Goal: Complete application form: Complete application form

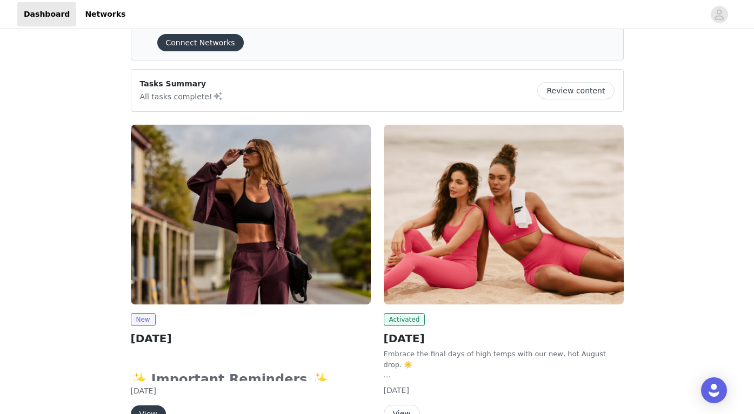
scroll to position [50, 0]
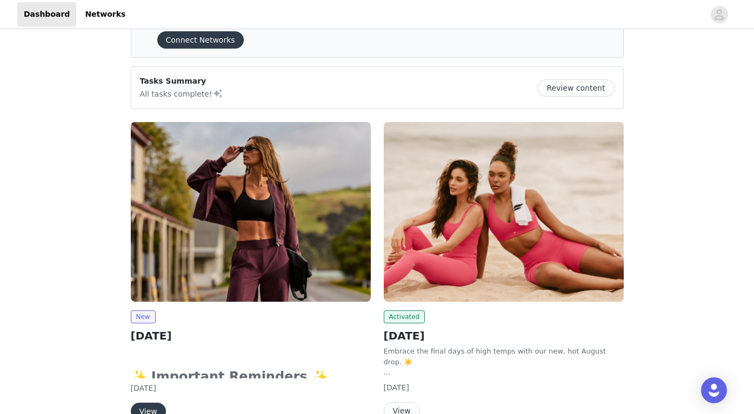
click at [321, 261] on img at bounding box center [251, 212] width 240 height 180
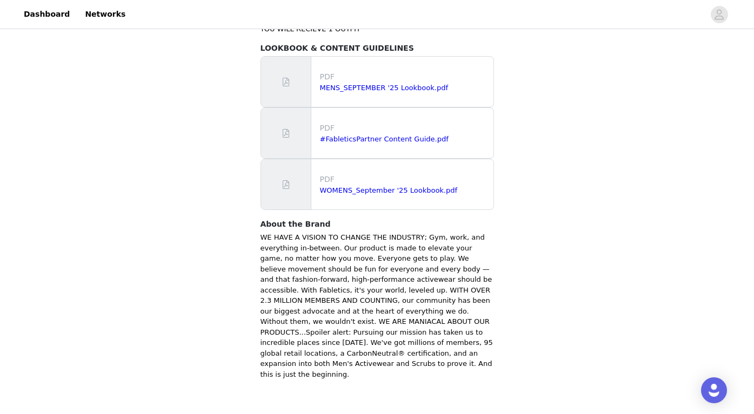
scroll to position [677, 0]
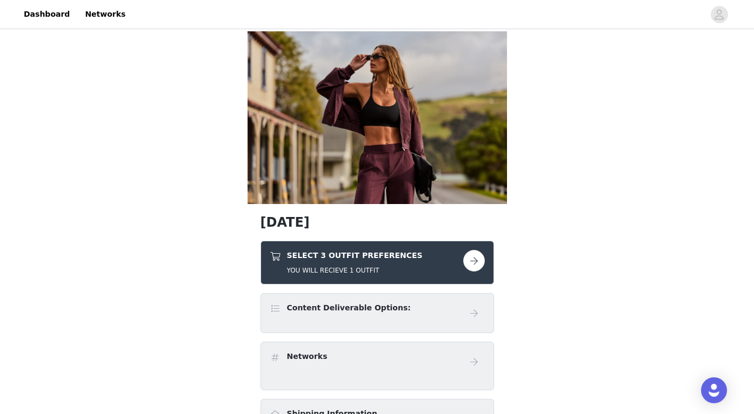
click at [472, 259] on button "button" at bounding box center [474, 261] width 22 height 22
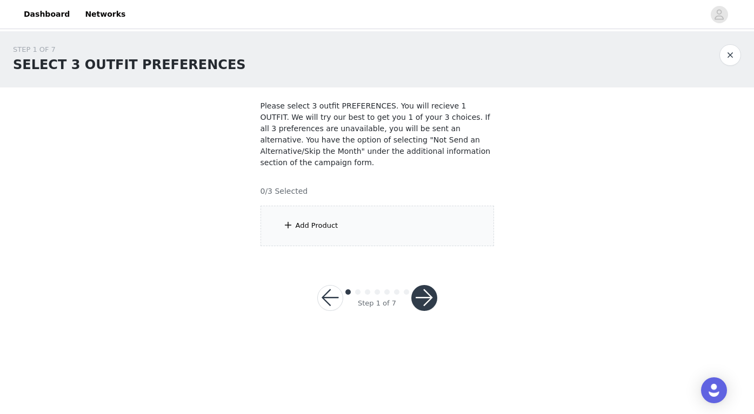
click at [429, 232] on div "Add Product" at bounding box center [376, 226] width 233 height 41
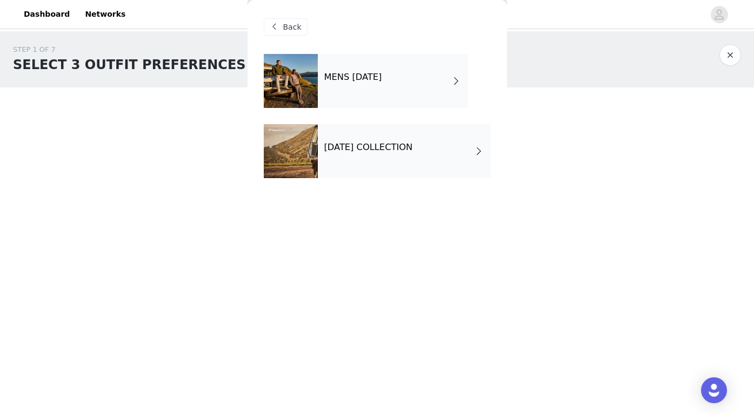
click at [360, 162] on div "[DATE] COLLECTION" at bounding box center [404, 151] width 173 height 54
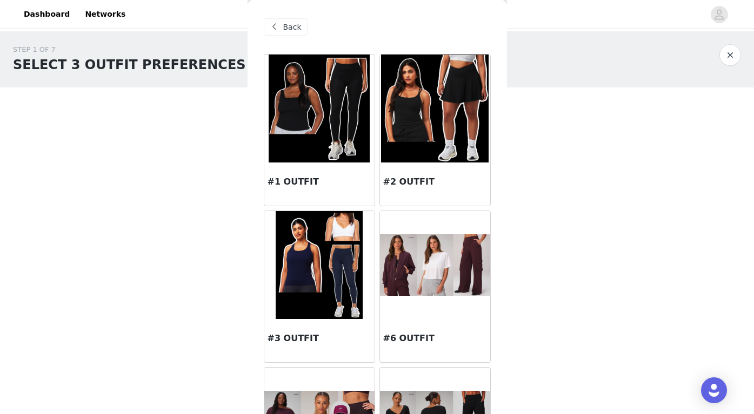
click at [282, 24] on div "Back" at bounding box center [286, 26] width 44 height 17
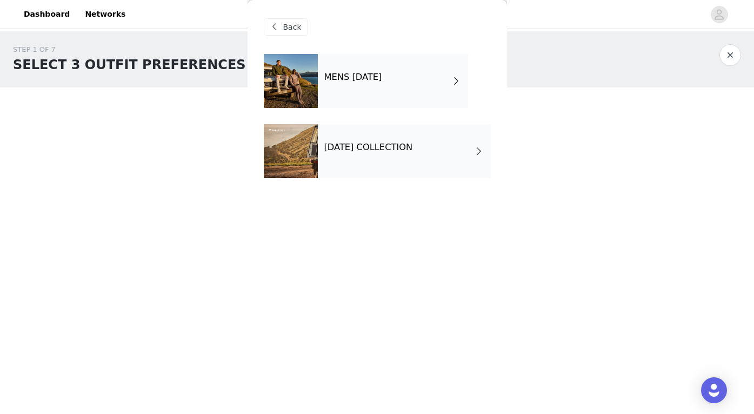
click at [282, 24] on div "Back" at bounding box center [286, 26] width 44 height 17
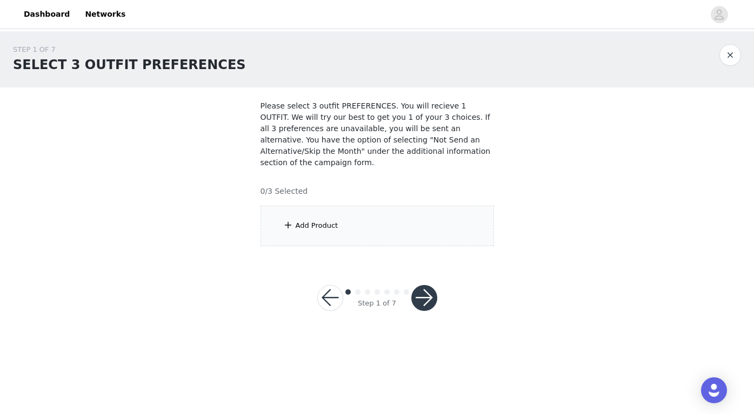
click at [326, 289] on button "button" at bounding box center [330, 298] width 26 height 26
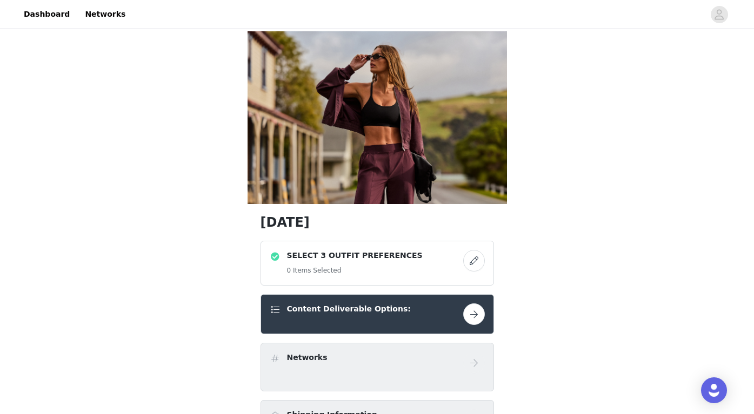
click at [477, 319] on button "button" at bounding box center [474, 315] width 22 height 22
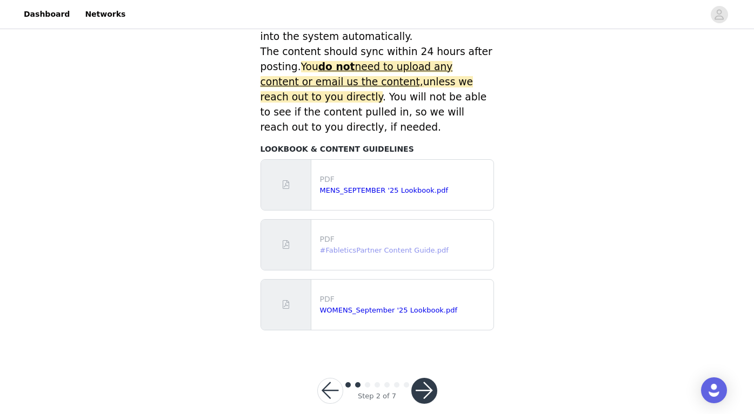
scroll to position [489, 0]
click at [423, 379] on button "button" at bounding box center [424, 392] width 26 height 26
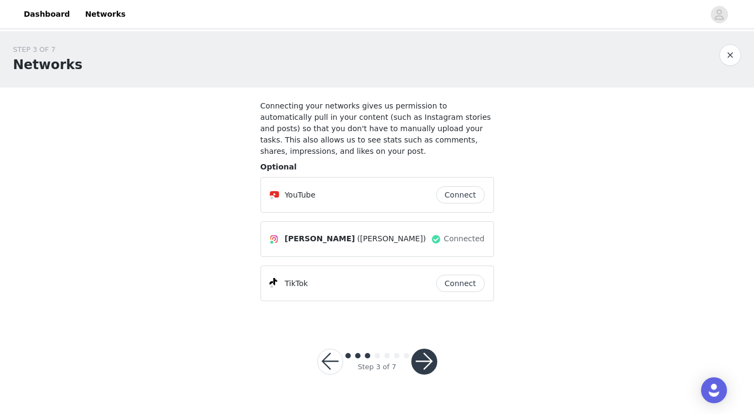
click at [421, 363] on button "button" at bounding box center [424, 362] width 26 height 26
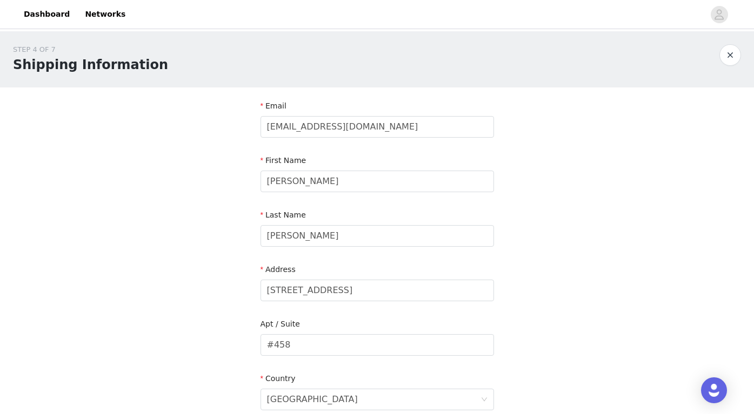
click at [742, 58] on div "STEP 4 OF 7 Shipping Information" at bounding box center [377, 59] width 754 height 56
click at [733, 58] on button "button" at bounding box center [730, 55] width 22 height 22
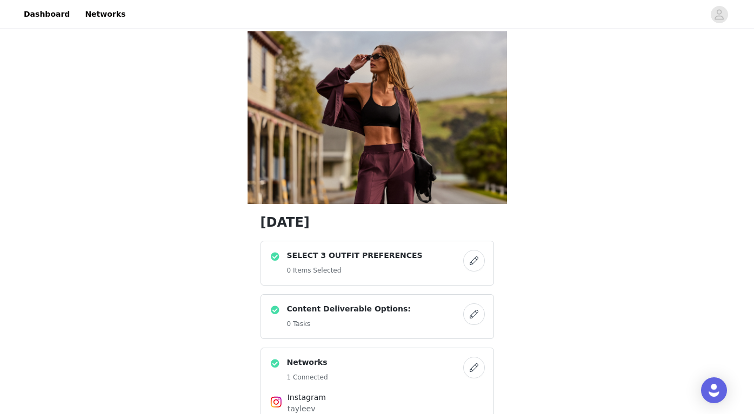
click at [436, 265] on div "SELECT 3 OUTFIT PREFERENCES 0 Items Selected" at bounding box center [366, 263] width 193 height 26
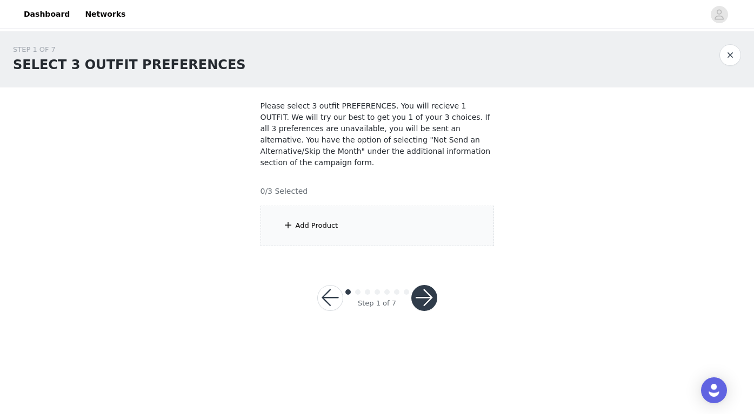
click at [381, 244] on div "Add Product" at bounding box center [376, 226] width 233 height 41
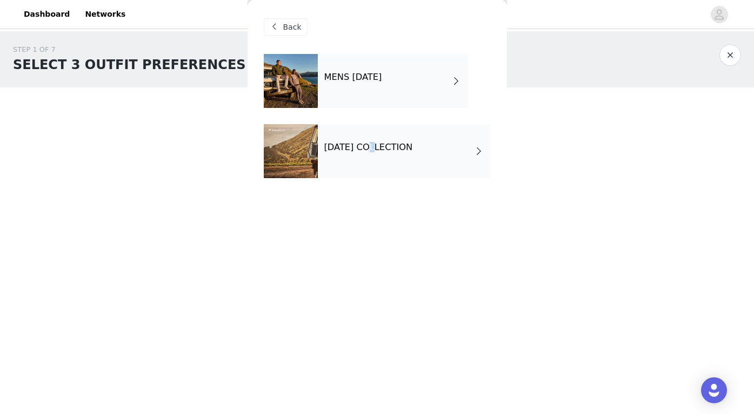
click at [376, 145] on h4 "[DATE] COLLECTION" at bounding box center [368, 148] width 89 height 10
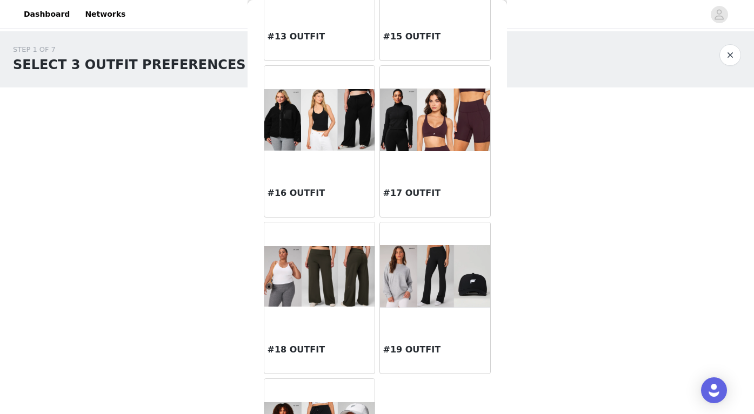
scroll to position [923, 0]
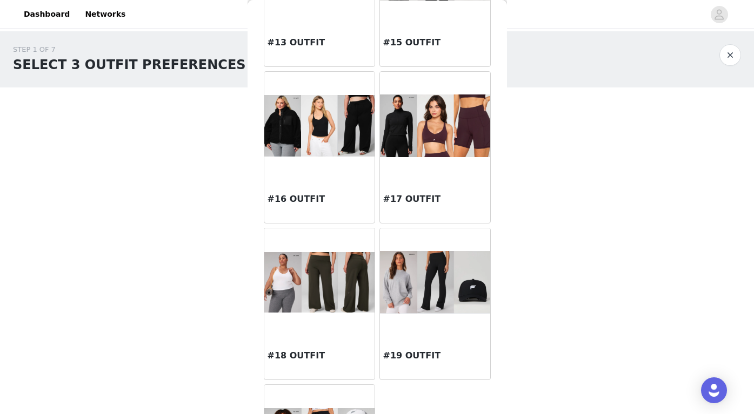
click at [426, 133] on img at bounding box center [435, 126] width 110 height 62
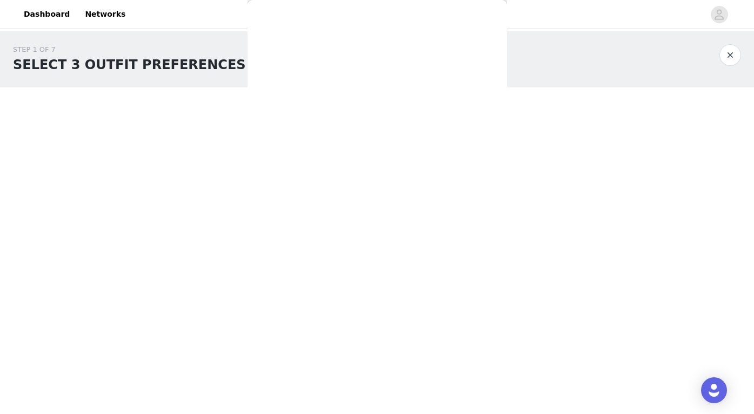
scroll to position [0, 0]
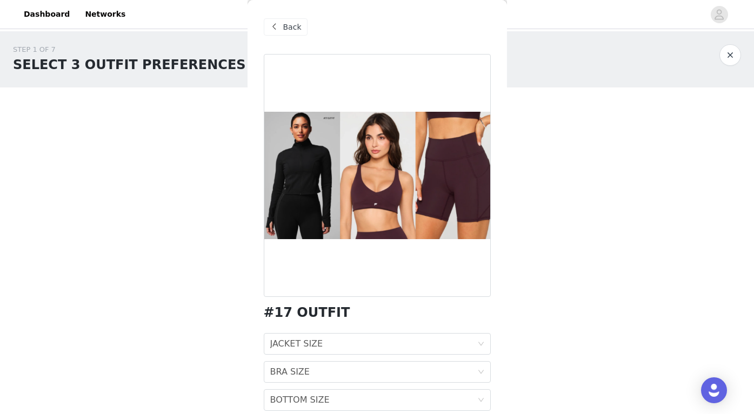
click at [731, 59] on button "button" at bounding box center [730, 55] width 22 height 22
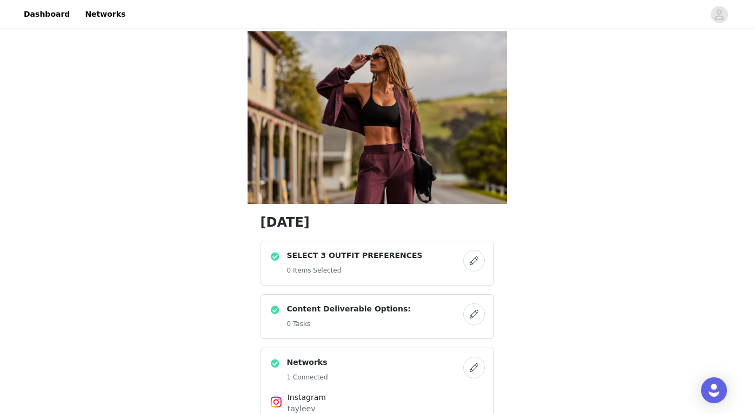
click at [478, 261] on button "button" at bounding box center [474, 261] width 22 height 22
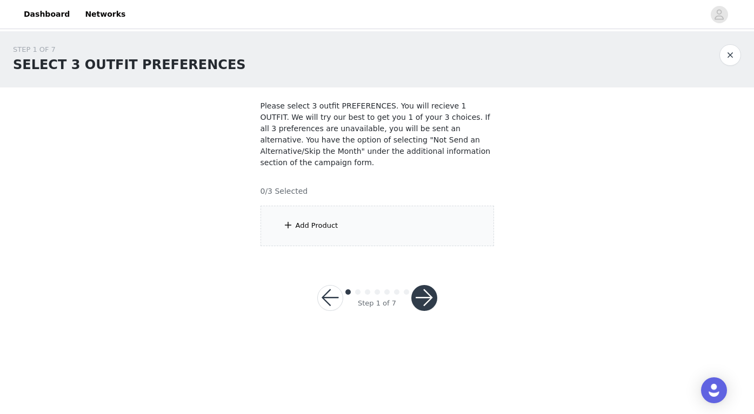
click at [334, 229] on div "Add Product" at bounding box center [317, 225] width 43 height 11
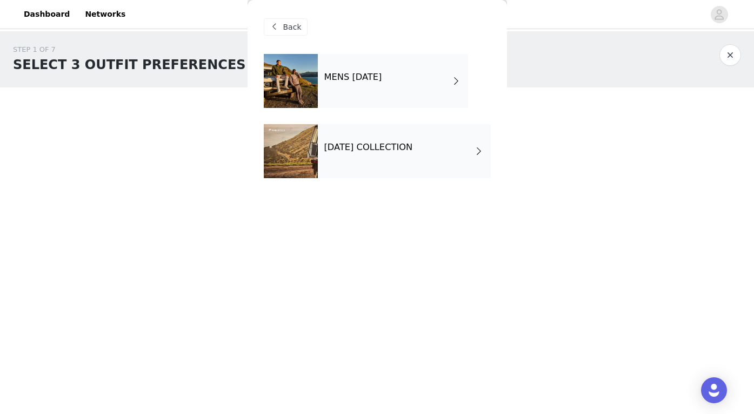
click at [346, 158] on div "[DATE] COLLECTION" at bounding box center [404, 151] width 173 height 54
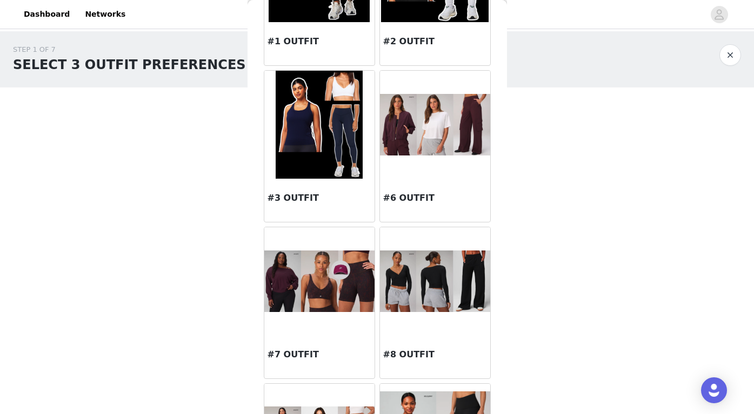
scroll to position [145, 0]
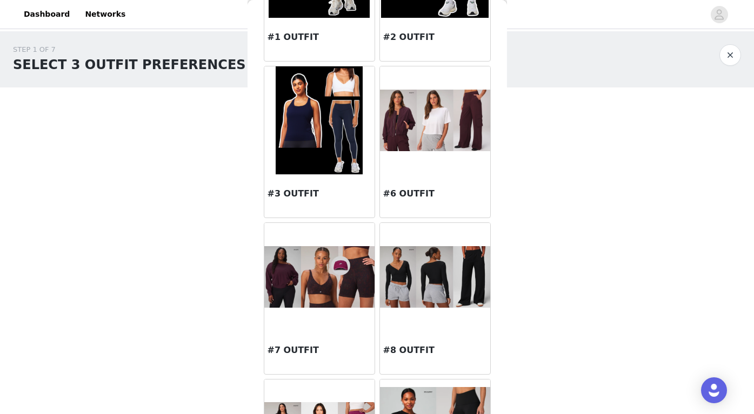
click at [337, 275] on img at bounding box center [319, 277] width 110 height 62
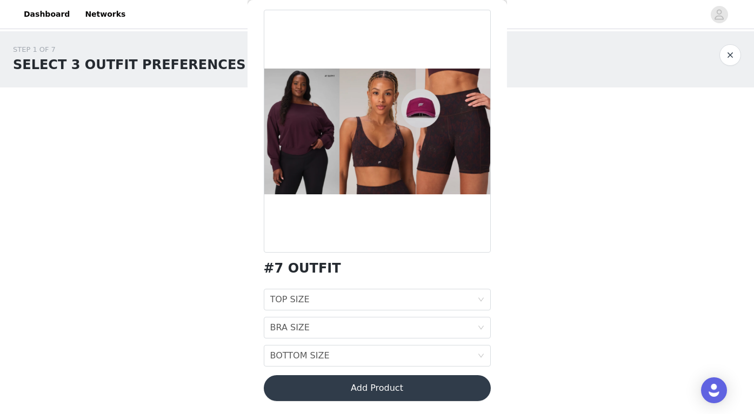
scroll to position [44, 0]
click at [732, 61] on button "button" at bounding box center [730, 55] width 22 height 22
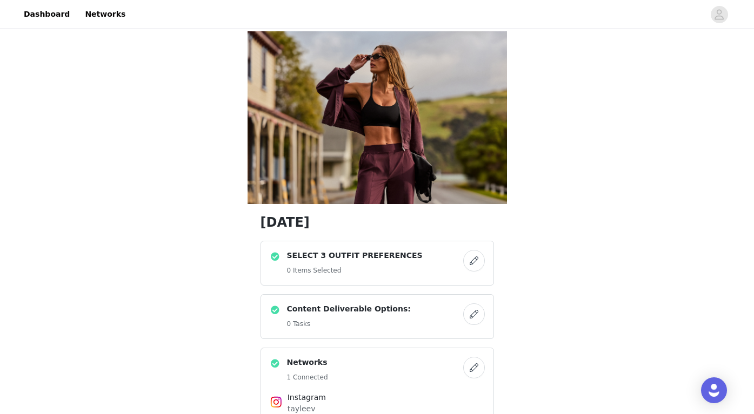
click at [432, 267] on div "SELECT 3 OUTFIT PREFERENCES 0 Items Selected" at bounding box center [366, 263] width 193 height 26
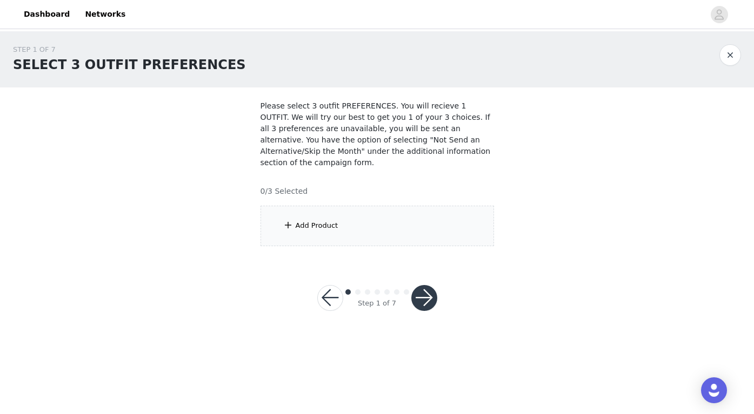
click at [291, 231] on span at bounding box center [288, 225] width 11 height 13
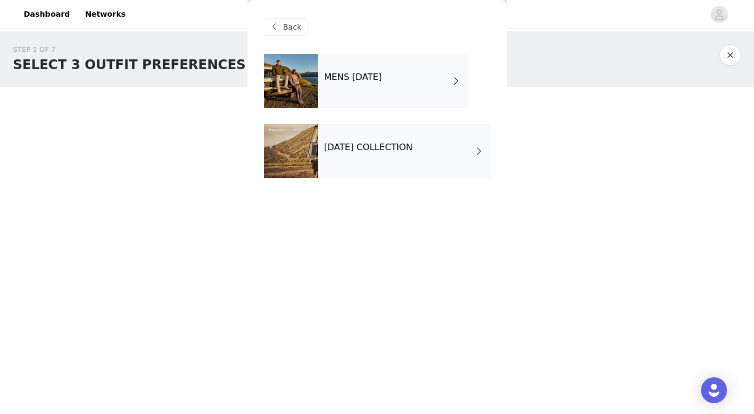
click at [360, 158] on div "[DATE] COLLECTION" at bounding box center [404, 151] width 173 height 54
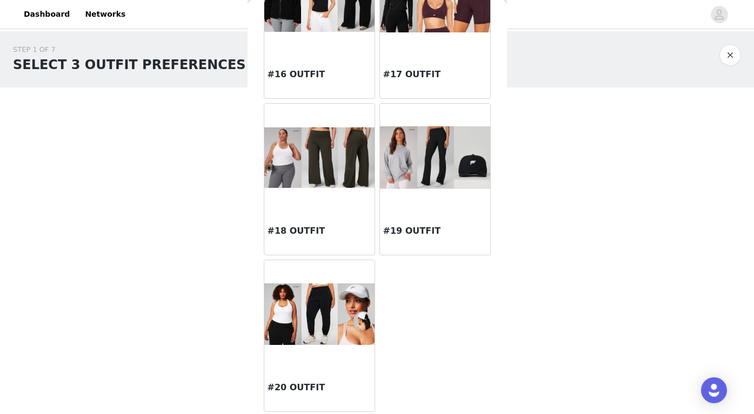
scroll to position [1048, 0]
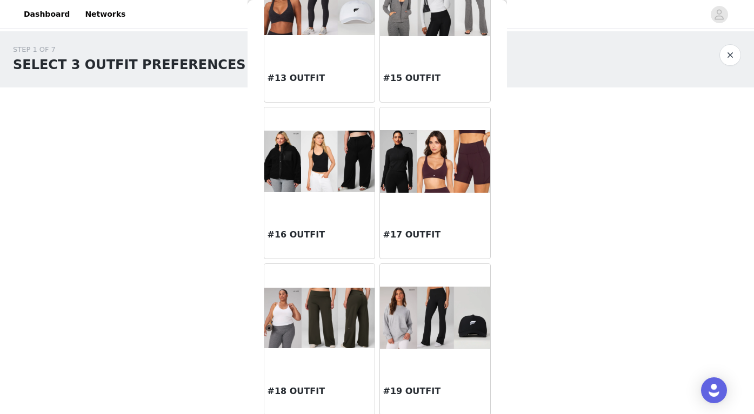
click at [432, 159] on img at bounding box center [435, 161] width 110 height 62
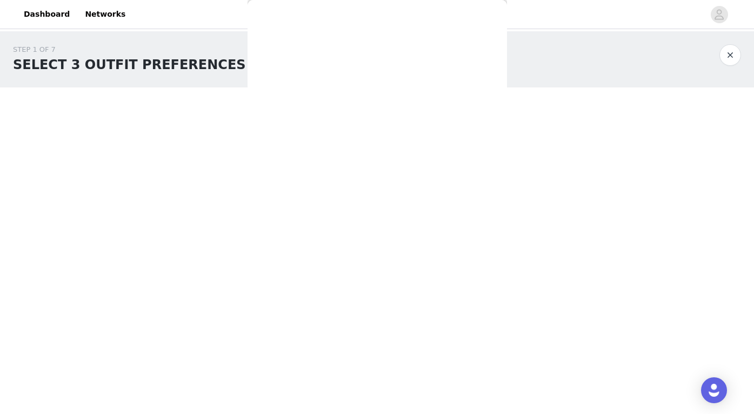
scroll to position [44, 0]
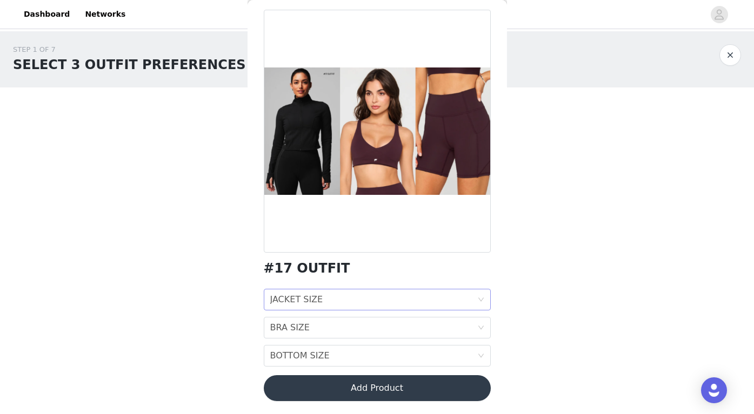
click at [327, 299] on div "JACKET SIZE JACKET SIZE" at bounding box center [373, 300] width 207 height 21
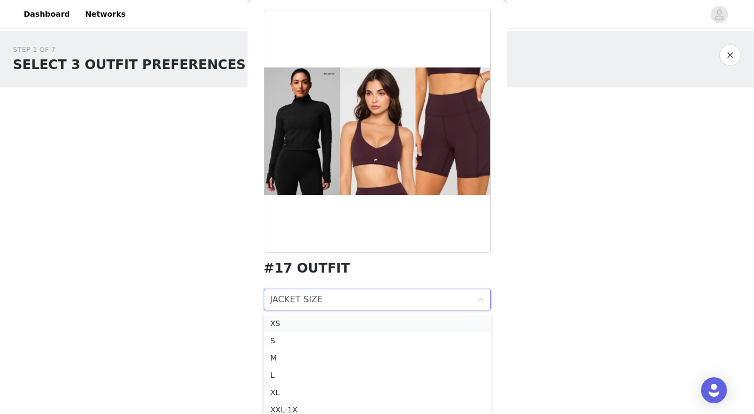
click at [312, 327] on div "XS" at bounding box center [377, 324] width 214 height 12
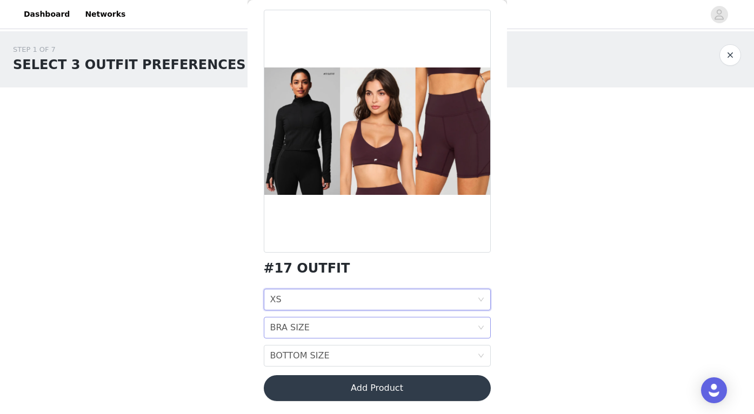
click at [305, 331] on div "BRA SIZE" at bounding box center [289, 328] width 39 height 21
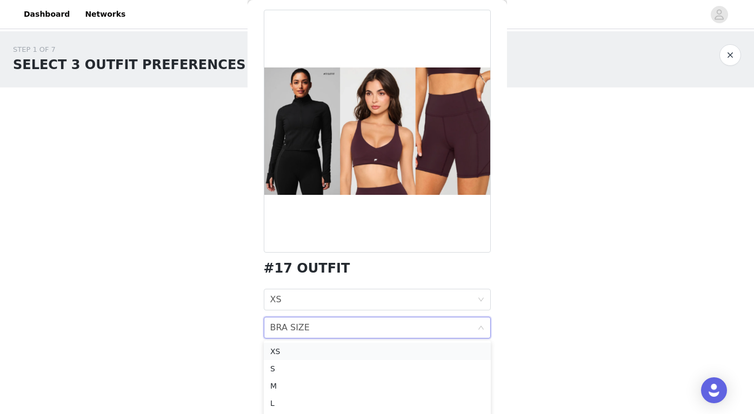
click at [291, 353] on div "XS" at bounding box center [377, 352] width 214 height 12
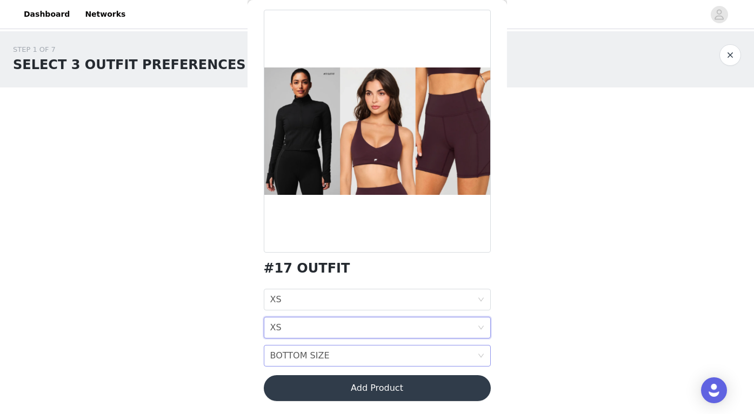
click at [302, 357] on div "BOTTOM SIZE" at bounding box center [299, 356] width 59 height 21
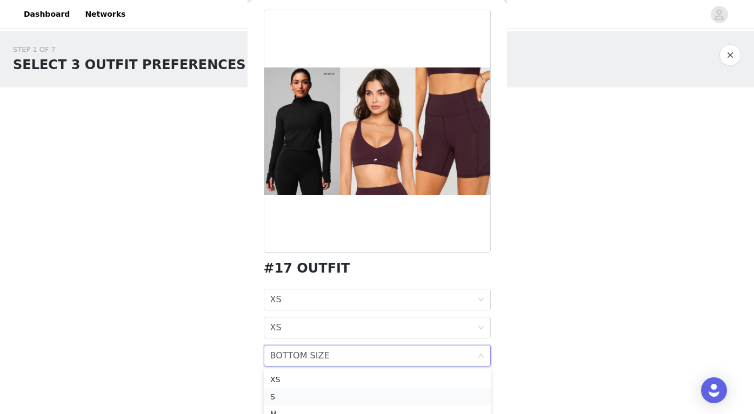
click at [286, 396] on div "S" at bounding box center [377, 397] width 214 height 12
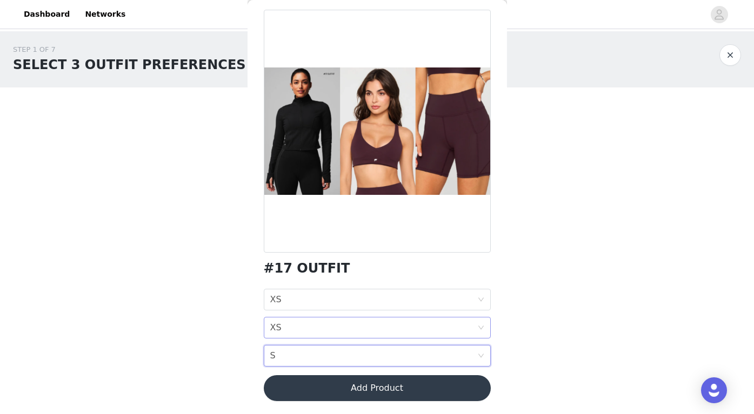
scroll to position [0, 0]
click at [343, 386] on button "Add Product" at bounding box center [377, 389] width 227 height 26
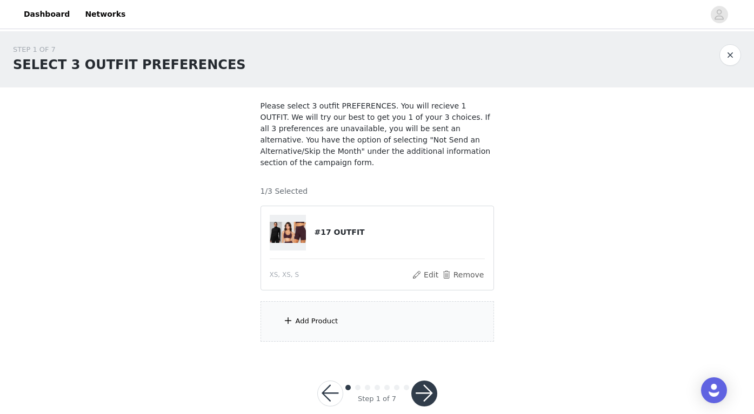
click at [331, 326] on div "Add Product" at bounding box center [376, 322] width 233 height 41
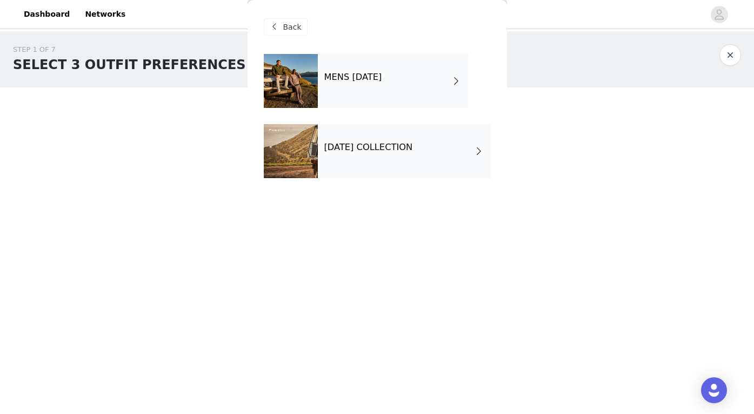
click at [299, 158] on div at bounding box center [291, 151] width 54 height 54
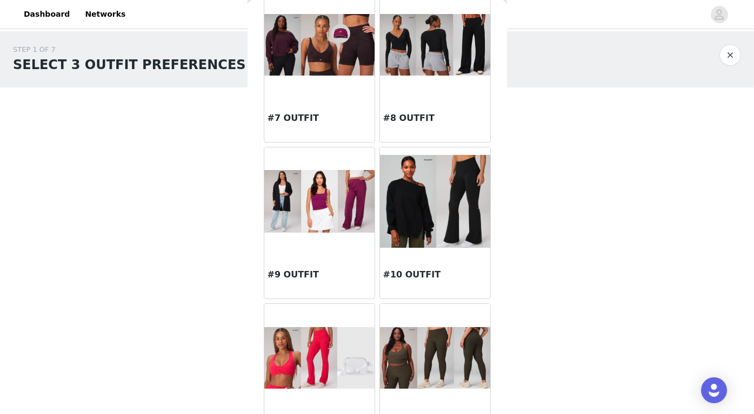
scroll to position [383, 0]
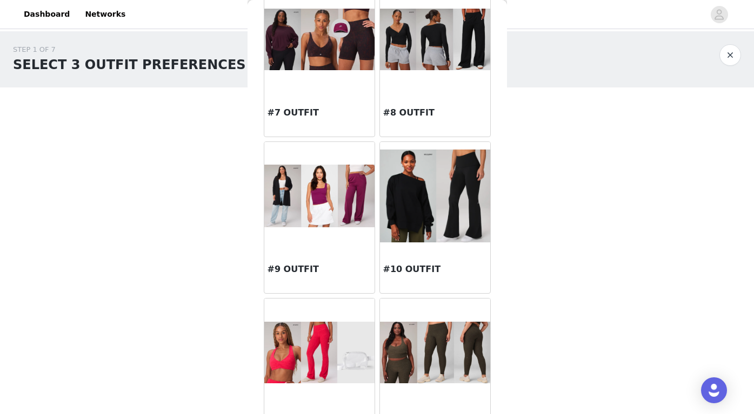
click at [436, 186] on img at bounding box center [435, 196] width 110 height 93
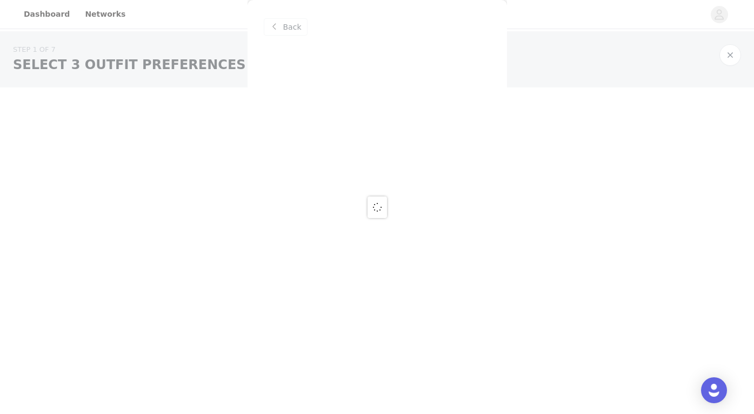
scroll to position [0, 0]
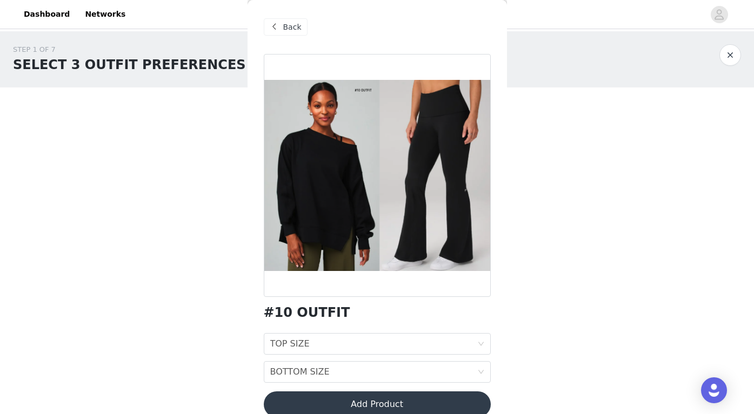
click at [280, 27] on span at bounding box center [274, 27] width 13 height 13
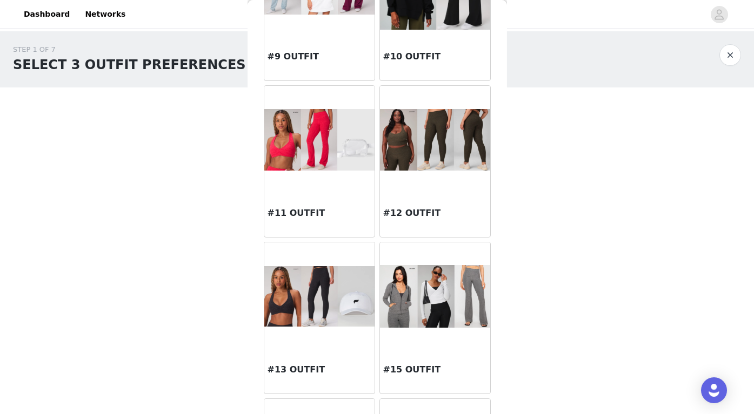
scroll to position [597, 0]
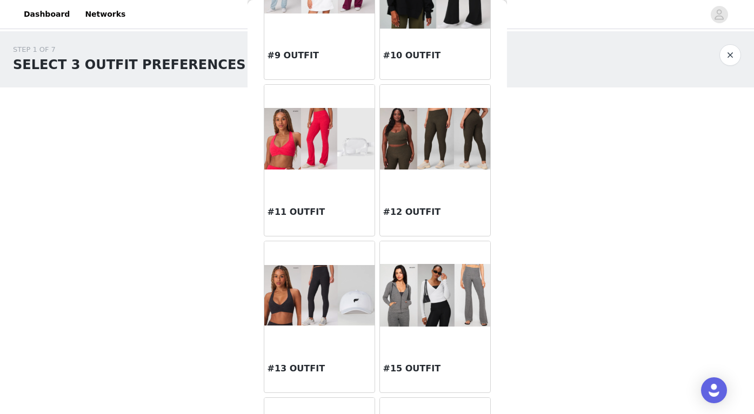
click at [408, 157] on img at bounding box center [435, 139] width 110 height 62
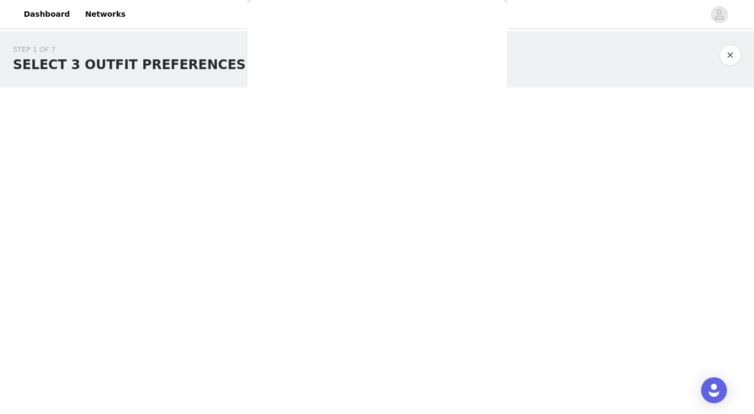
scroll to position [0, 0]
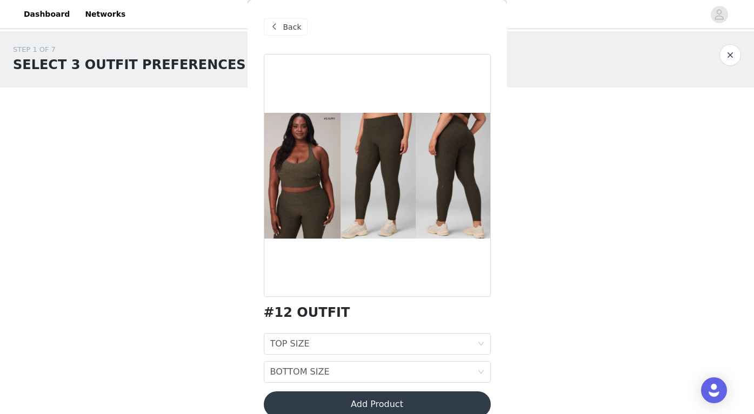
click at [283, 23] on span "Back" at bounding box center [292, 27] width 18 height 11
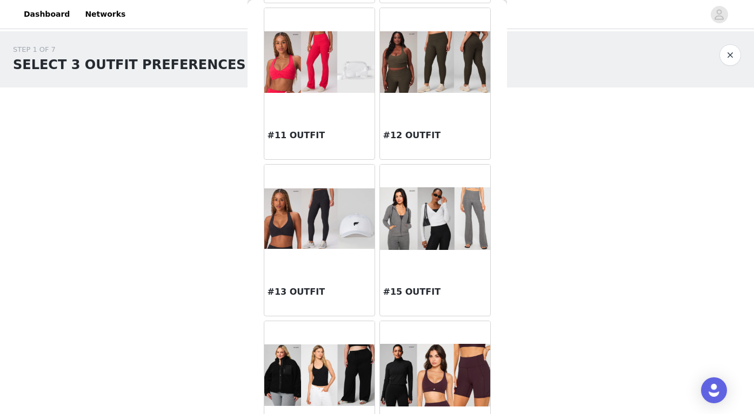
scroll to position [713, 0]
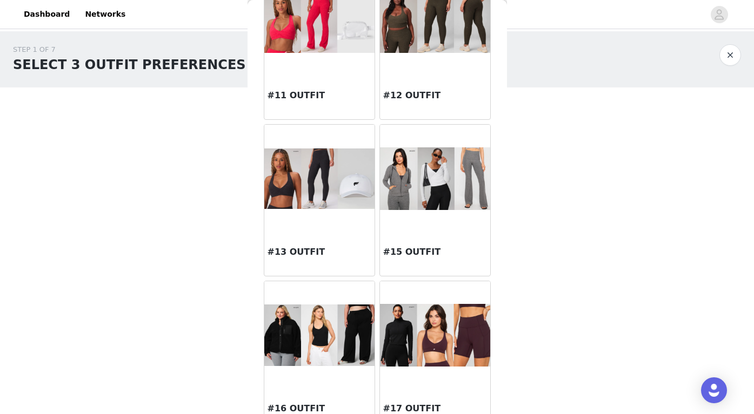
click at [466, 191] on img at bounding box center [435, 179] width 110 height 63
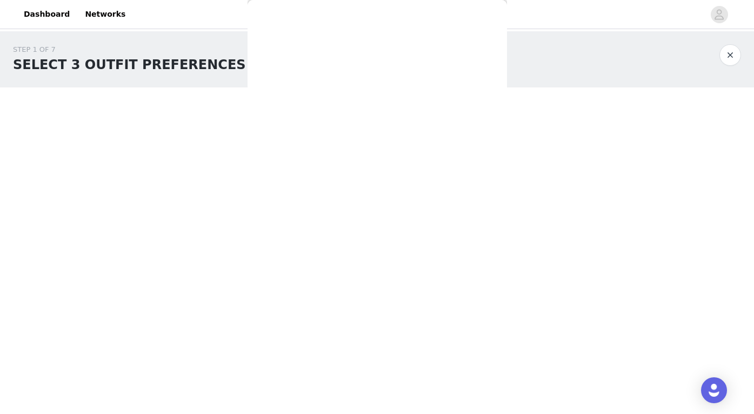
scroll to position [0, 0]
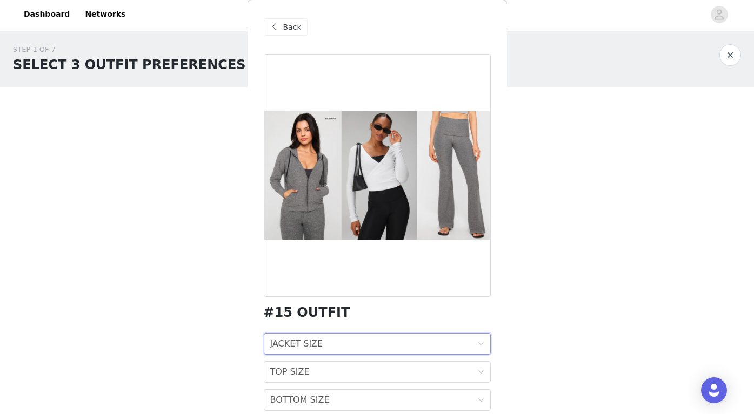
click at [403, 352] on div "JACKET SIZE JACKET SIZE" at bounding box center [373, 344] width 207 height 21
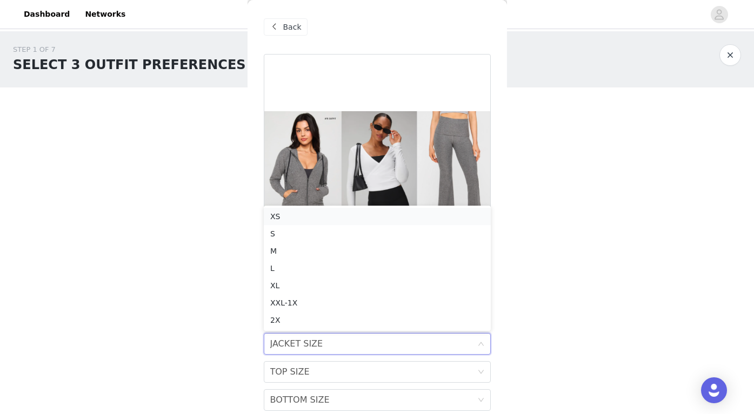
click at [359, 213] on div "XS" at bounding box center [377, 217] width 214 height 12
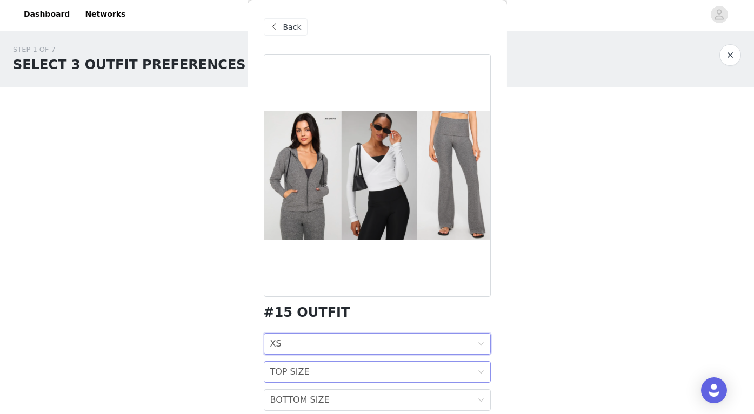
click at [330, 378] on div "TOP SIZE TOP SIZE" at bounding box center [373, 372] width 207 height 21
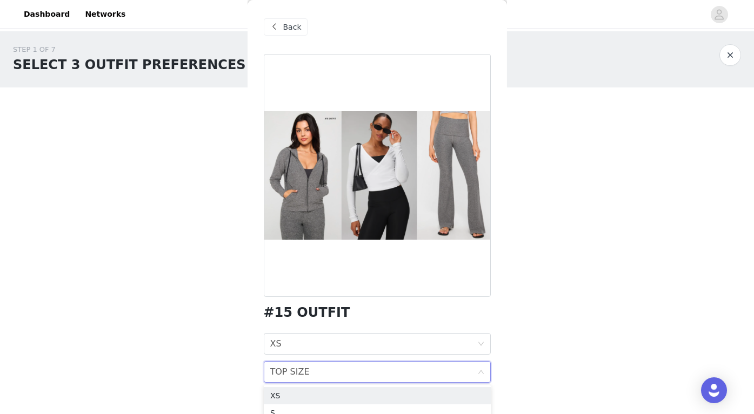
click at [318, 379] on div "TOP SIZE TOP SIZE" at bounding box center [373, 372] width 207 height 21
click at [309, 398] on div "XS" at bounding box center [377, 396] width 214 height 12
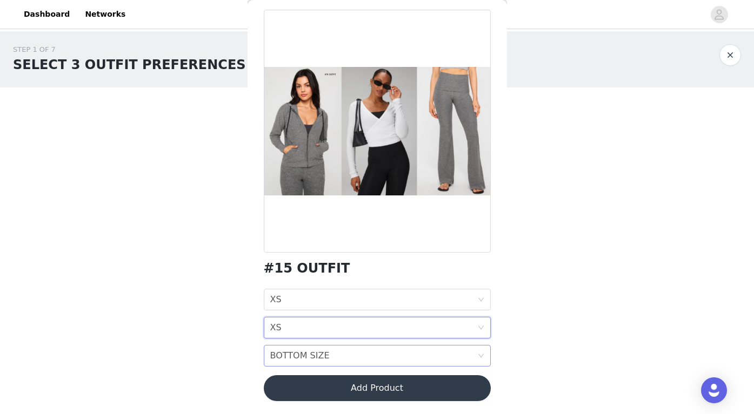
scroll to position [44, 0]
click at [307, 360] on div "BOTTOM SIZE" at bounding box center [299, 356] width 59 height 21
click at [304, 243] on div "S" at bounding box center [377, 246] width 214 height 12
click at [339, 387] on button "Add Product" at bounding box center [377, 389] width 227 height 26
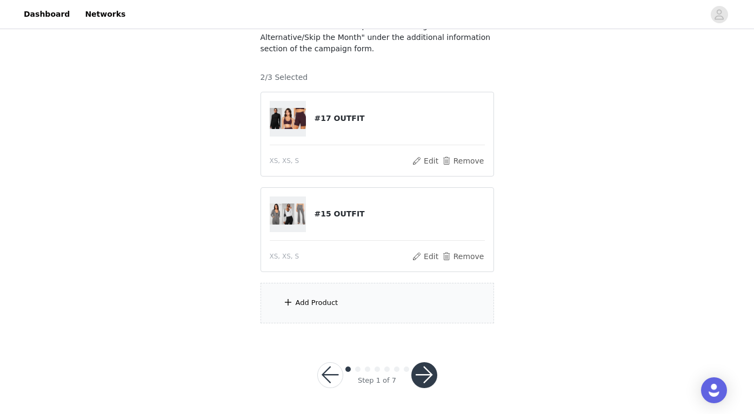
scroll to position [113, 0]
click at [331, 309] on div "Add Product" at bounding box center [376, 304] width 233 height 41
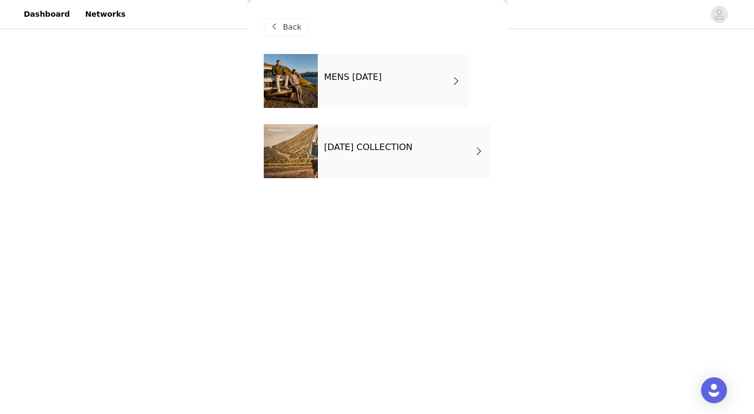
click at [366, 150] on h4 "[DATE] COLLECTION" at bounding box center [368, 148] width 89 height 10
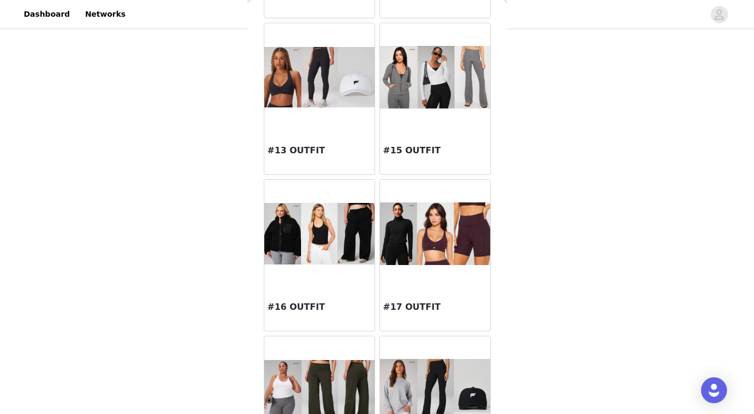
scroll to position [814, 0]
click at [348, 87] on img at bounding box center [319, 78] width 110 height 61
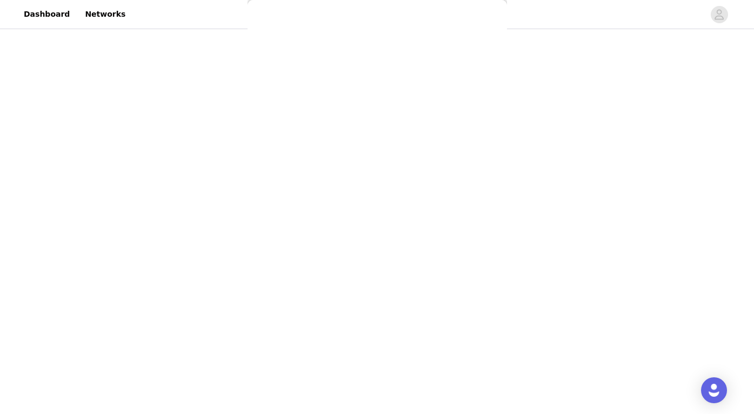
scroll to position [0, 0]
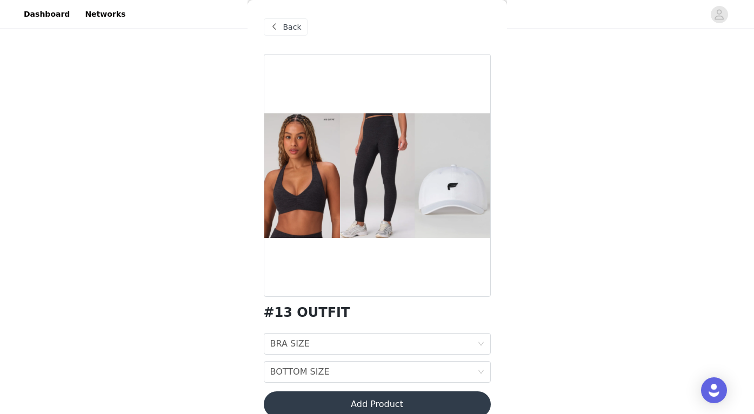
click at [281, 30] on div "Back" at bounding box center [286, 26] width 44 height 17
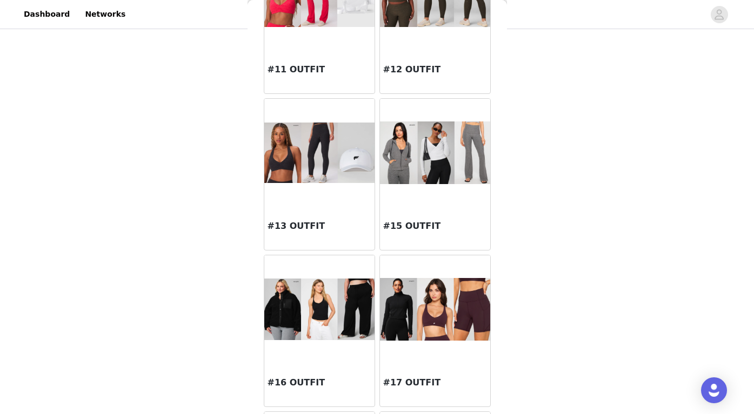
scroll to position [780, 0]
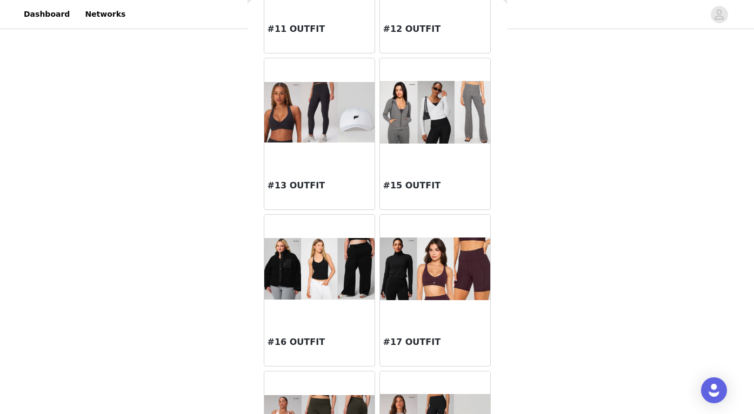
click at [311, 280] on img at bounding box center [319, 269] width 110 height 62
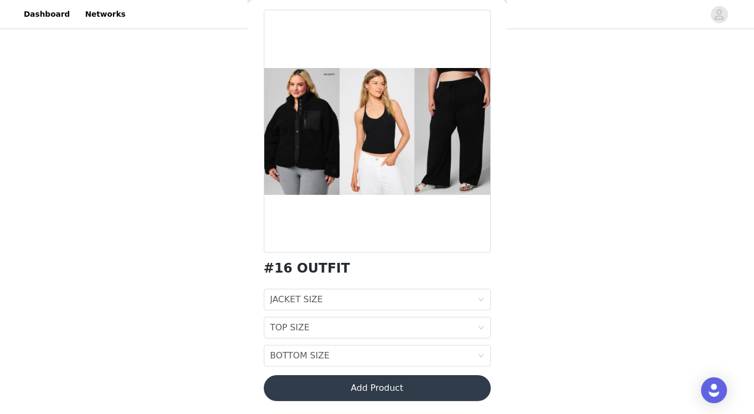
scroll to position [44, 0]
click at [306, 300] on div "JACKET SIZE" at bounding box center [296, 300] width 53 height 21
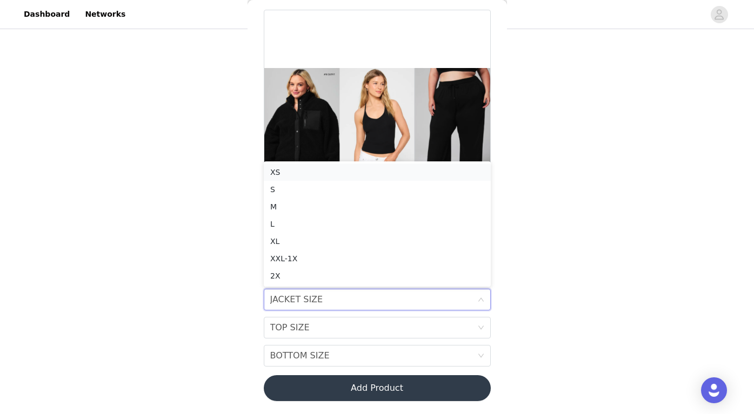
click at [304, 173] on div "XS" at bounding box center [377, 172] width 214 height 12
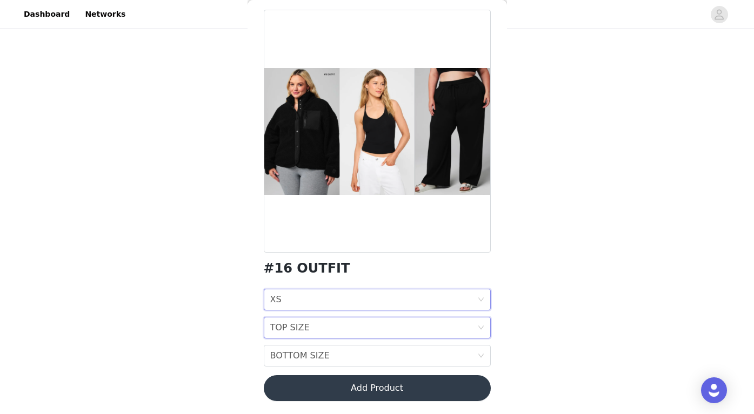
click at [295, 334] on div "TOP SIZE" at bounding box center [289, 328] width 39 height 21
click at [285, 203] on div "XS" at bounding box center [377, 201] width 214 height 12
click at [297, 359] on div "BOTTOM SIZE" at bounding box center [299, 356] width 59 height 21
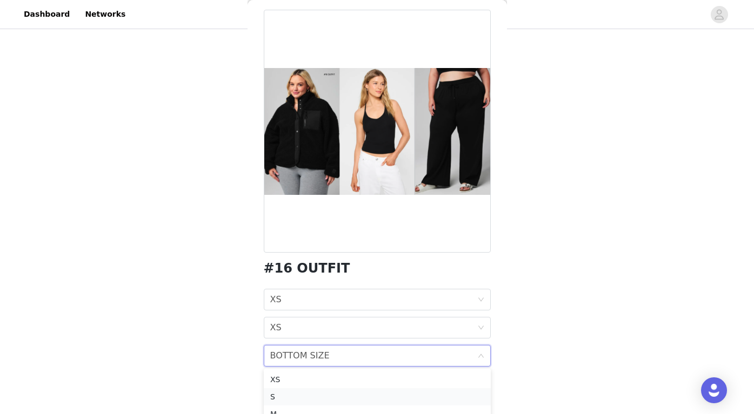
click at [285, 395] on div "S" at bounding box center [377, 397] width 214 height 12
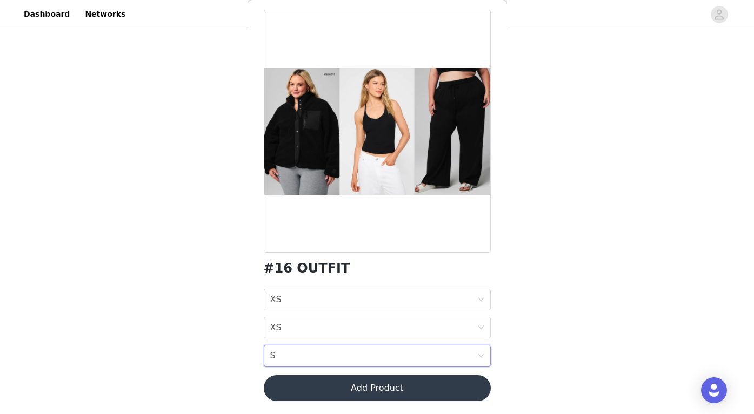
scroll to position [113, 0]
click at [333, 391] on button "Add Product" at bounding box center [377, 389] width 227 height 26
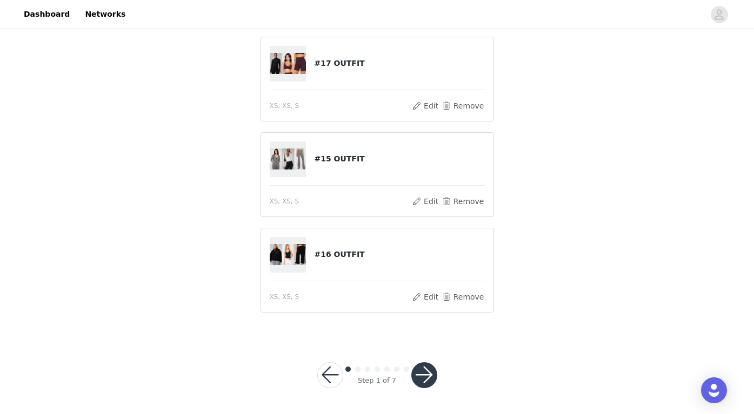
scroll to position [220, 0]
click at [423, 383] on button "button" at bounding box center [424, 376] width 26 height 26
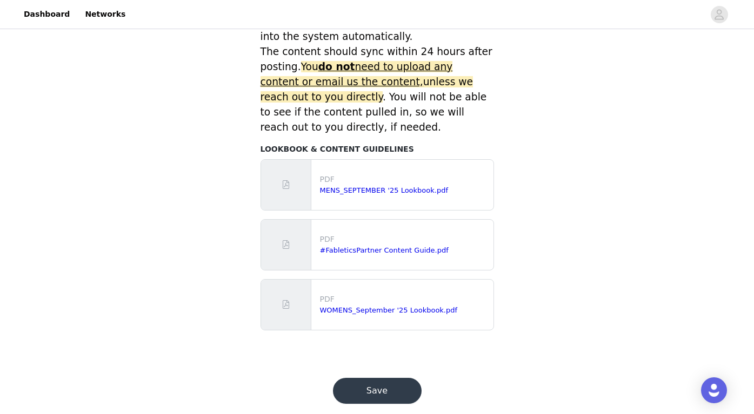
scroll to position [489, 0]
click at [385, 379] on button "Save" at bounding box center [377, 392] width 89 height 26
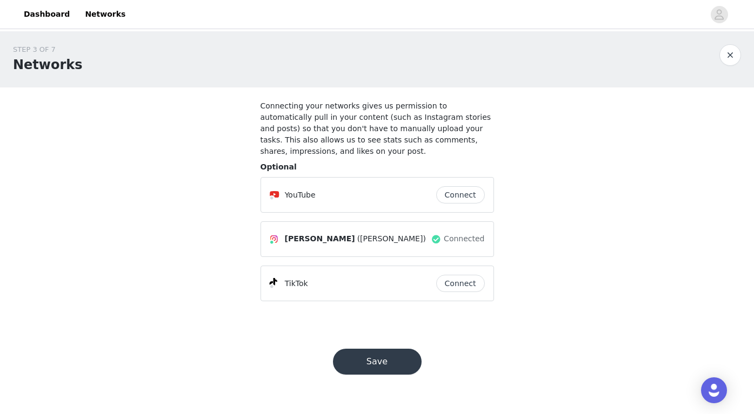
click at [368, 353] on button "Save" at bounding box center [377, 362] width 89 height 26
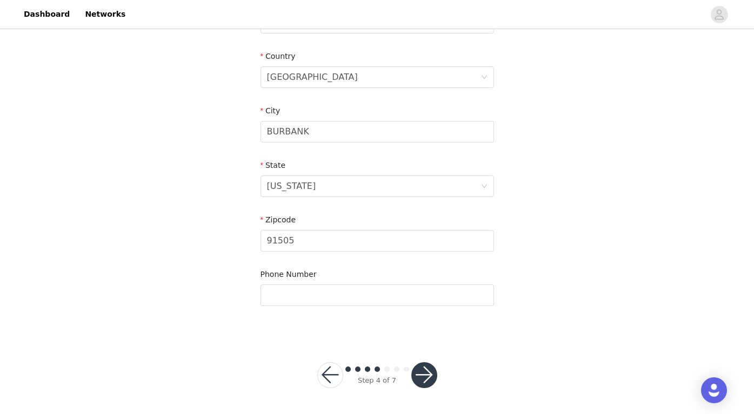
scroll to position [322, 0]
click at [423, 374] on button "button" at bounding box center [424, 376] width 26 height 26
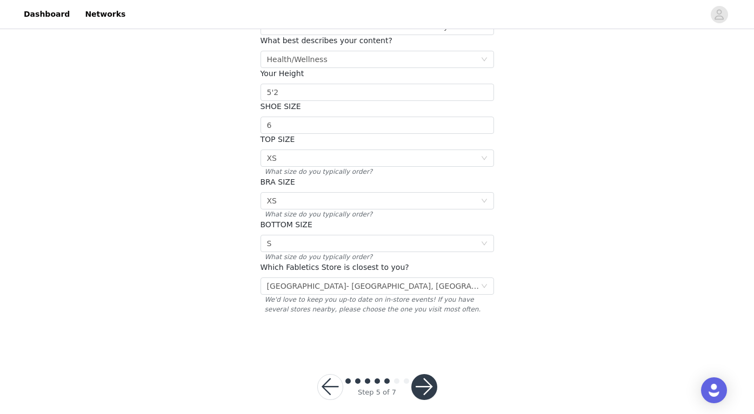
scroll to position [166, 0]
click at [421, 376] on button "button" at bounding box center [424, 388] width 26 height 26
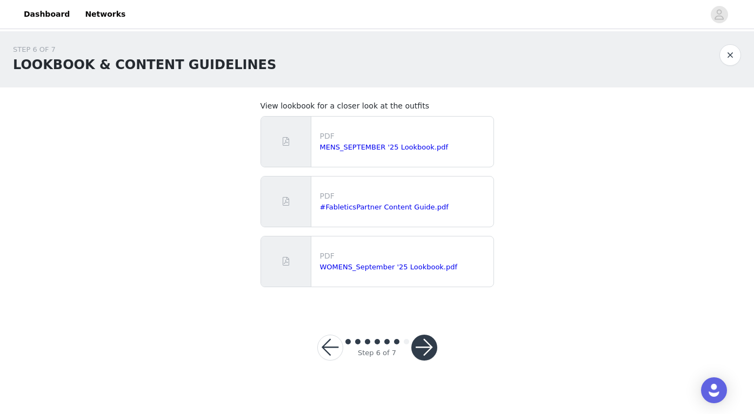
click at [336, 348] on button "button" at bounding box center [330, 348] width 26 height 26
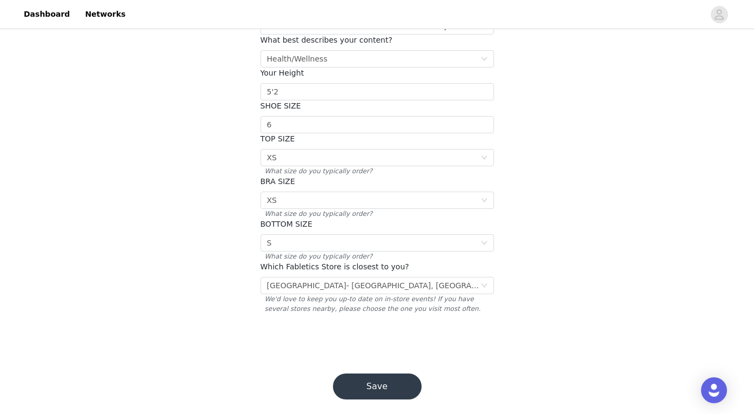
scroll to position [166, 0]
click at [366, 375] on button "Save" at bounding box center [377, 388] width 89 height 26
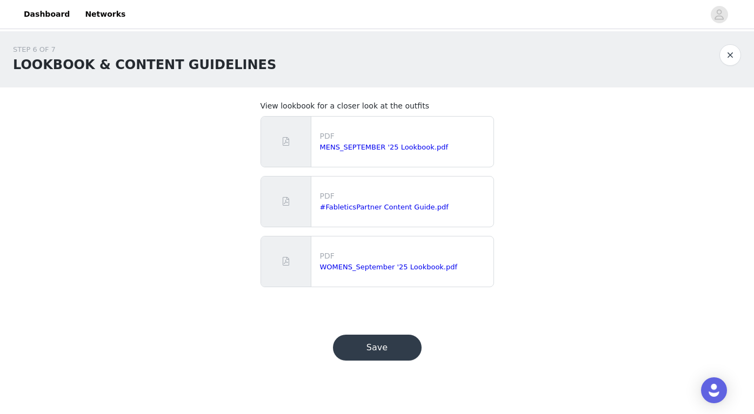
click at [360, 349] on button "Save" at bounding box center [377, 348] width 89 height 26
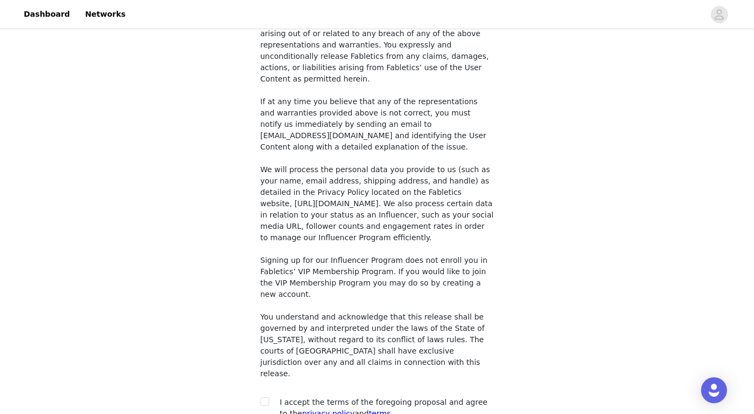
scroll to position [811, 0]
click at [266, 398] on input "checkbox" at bounding box center [264, 402] width 8 height 8
checkbox input "true"
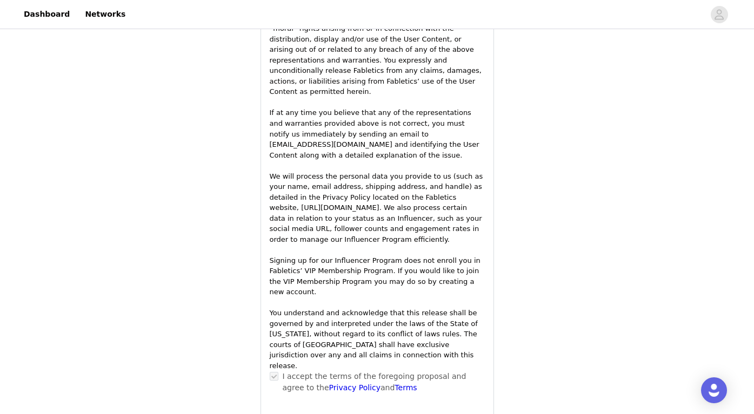
scroll to position [1541, 0]
